Goal: Browse casually: Explore the website without a specific task or goal

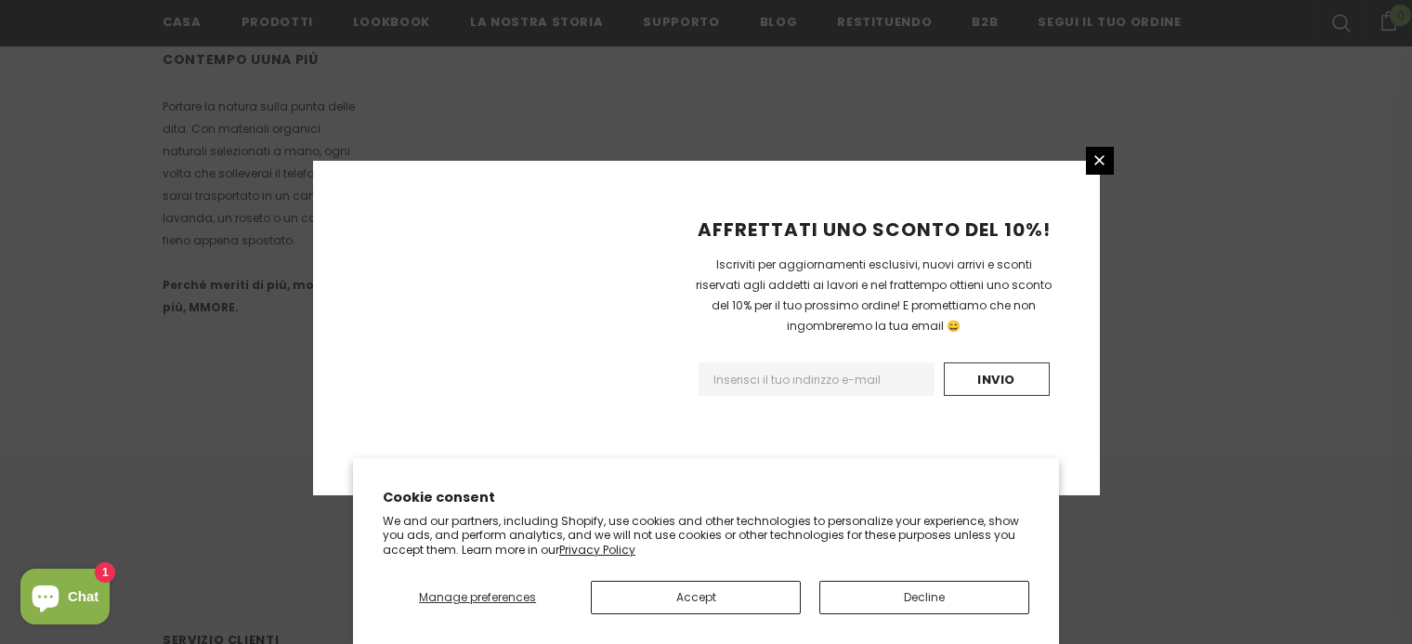
scroll to position [1261, 0]
